Goal: Transaction & Acquisition: Book appointment/travel/reservation

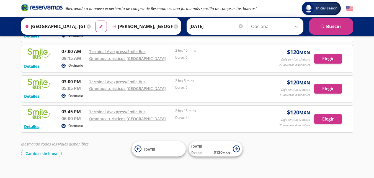
scroll to position [82, 0]
click at [180, 113] on div "2 hrs 15 mins" at bounding box center [217, 111] width 84 height 7
click at [327, 120] on button "Elegir" at bounding box center [329, 119] width 28 height 10
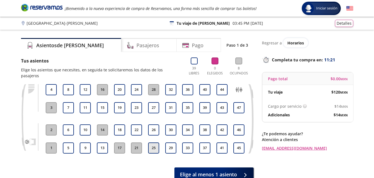
click at [153, 143] on button "25" at bounding box center [153, 147] width 11 height 11
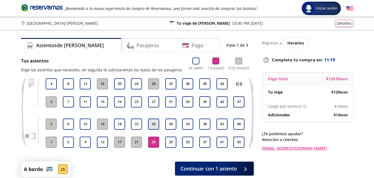
click at [154, 125] on button "26" at bounding box center [153, 123] width 11 height 11
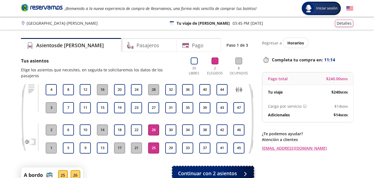
click at [249, 168] on button "Continuar con 2 asientos" at bounding box center [213, 173] width 81 height 14
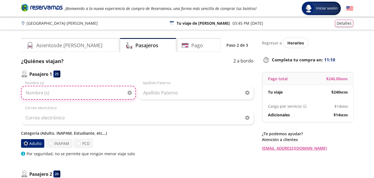
click at [67, 95] on input "Nombre (s)" at bounding box center [78, 93] width 115 height 14
type input "[PERSON_NAME]"
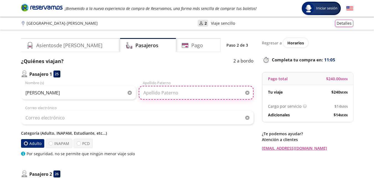
click at [160, 90] on input "Apellido Paterno" at bounding box center [196, 93] width 115 height 14
type input "[PERSON_NAME]"
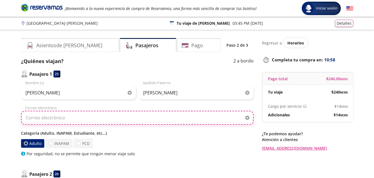
click at [100, 121] on input "Correo electrónico" at bounding box center [137, 118] width 233 height 14
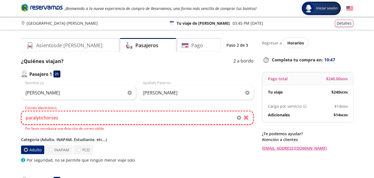
click at [100, 121] on input "paralytichorses" at bounding box center [137, 118] width 233 height 14
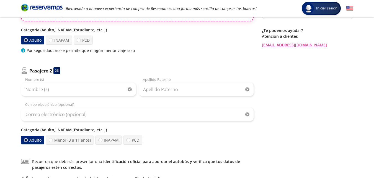
scroll to position [104, 0]
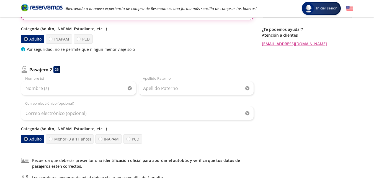
type input "[EMAIL_ADDRESS][DOMAIN_NAME]"
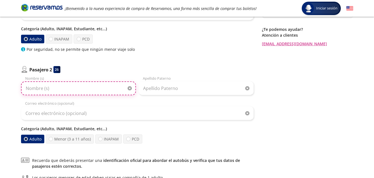
click at [73, 90] on input "Nombre (s)" at bounding box center [78, 88] width 115 height 14
type input "[PERSON_NAME]"
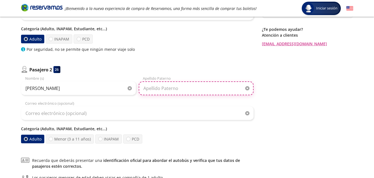
click at [142, 89] on input "Apellido Paterno" at bounding box center [196, 88] width 115 height 14
type input "[PERSON_NAME]"
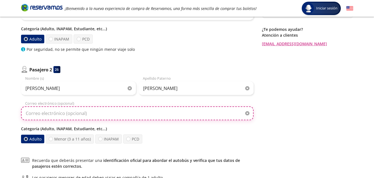
click at [116, 115] on input "Correo electrónico (opcional)" at bounding box center [137, 113] width 233 height 14
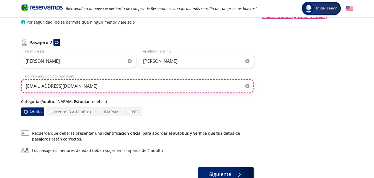
scroll to position [136, 0]
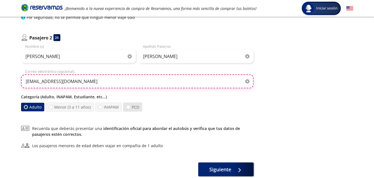
type input "[EMAIL_ADDRESS][DOMAIN_NAME]"
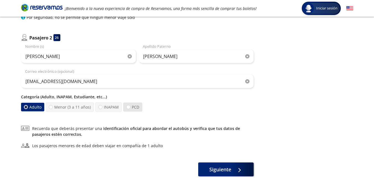
click at [132, 105] on label "PCD" at bounding box center [132, 106] width 19 height 9
click at [130, 105] on input "PCD" at bounding box center [129, 107] width 4 height 4
radio input "true"
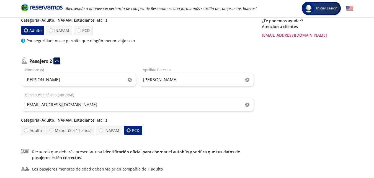
scroll to position [115, 0]
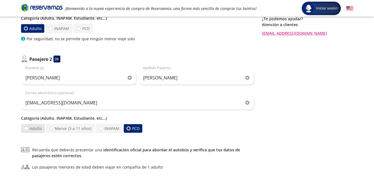
click at [34, 131] on label "Adulto" at bounding box center [32, 128] width 25 height 10
click at [28, 130] on input "Adulto" at bounding box center [26, 128] width 4 height 4
radio input "true"
radio input "false"
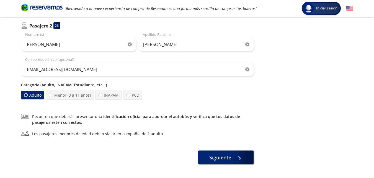
scroll to position [152, 0]
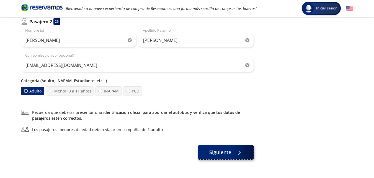
click at [210, 151] on span "Siguiente" at bounding box center [221, 151] width 22 height 7
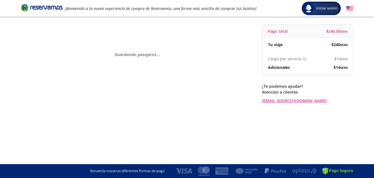
scroll to position [0, 0]
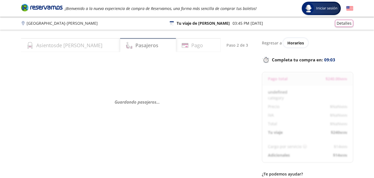
select select "MX"
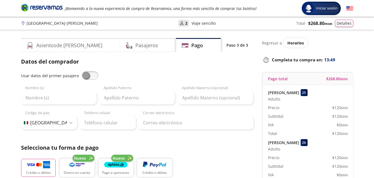
click at [85, 76] on span at bounding box center [90, 75] width 17 height 8
click at [82, 71] on input "checkbox" at bounding box center [82, 71] width 0 height 0
type input "[PERSON_NAME]"
type input "[EMAIL_ADDRESS][DOMAIN_NAME]"
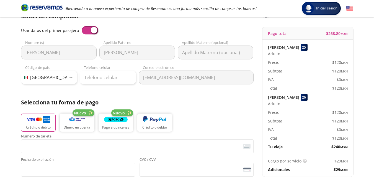
scroll to position [47, 0]
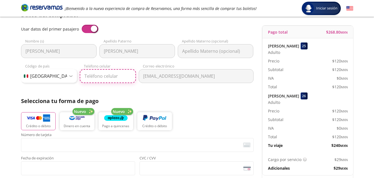
click at [133, 80] on input "Teléfono celular" at bounding box center [108, 76] width 56 height 14
type input "[PHONE_NUMBER]"
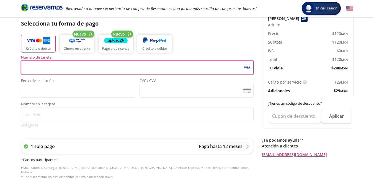
scroll to position [125, 0]
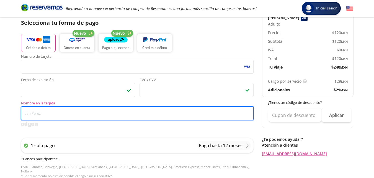
click at [98, 115] on input "Nombre en la tarjeta" at bounding box center [137, 113] width 233 height 14
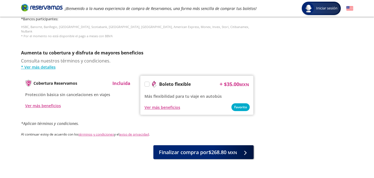
scroll to position [265, 0]
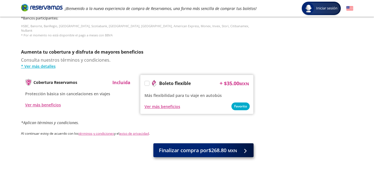
type input "[PERSON_NAME] [PERSON_NAME]"
click at [214, 146] on span "Finalizar compra por $268.80 MXN" at bounding box center [198, 149] width 78 height 7
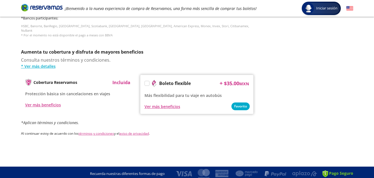
scroll to position [0, 0]
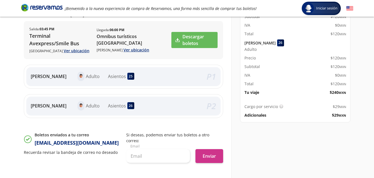
scroll to position [99, 0]
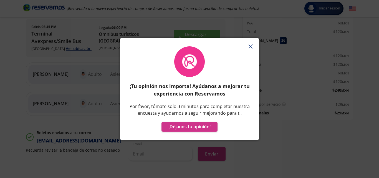
click at [251, 48] on icon "button" at bounding box center [250, 46] width 4 height 4
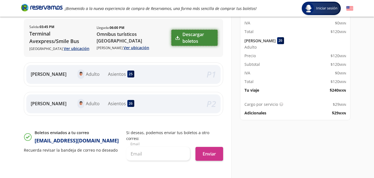
click at [188, 38] on link "Descargar boletos" at bounding box center [195, 38] width 46 height 16
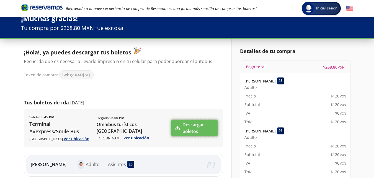
scroll to position [0, 0]
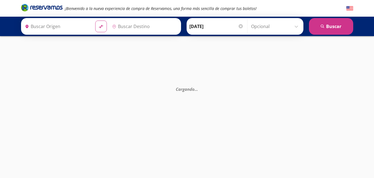
type input "[PERSON_NAME], [GEOGRAPHIC_DATA]"
type input "[GEOGRAPHIC_DATA], [GEOGRAPHIC_DATA]"
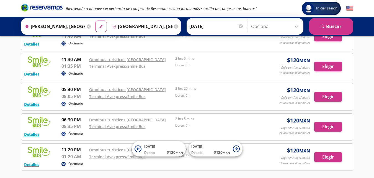
scroll to position [44, 0]
